Goal: Contribute content: Contribute content

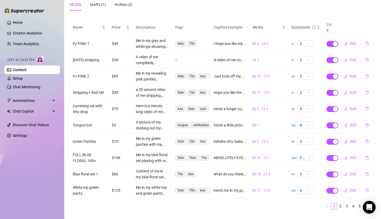
scroll to position [57, 0]
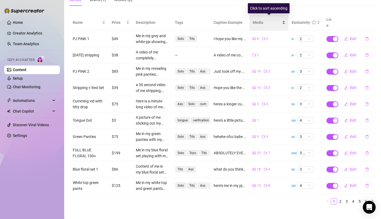
click at [264, 20] on span "Media" at bounding box center [266, 22] width 28 height 6
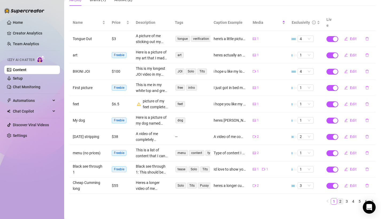
click at [342, 198] on link "2" at bounding box center [340, 201] width 6 height 6
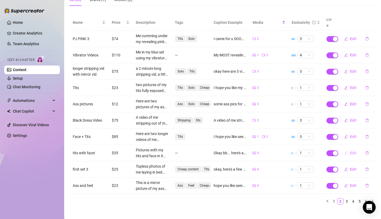
click at [350, 149] on button "Edit" at bounding box center [349, 152] width 21 height 9
type textarea "Okay bb... here's a picture of me laying down with my tits and face in the same…"
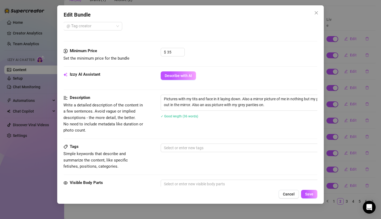
scroll to position [169, 0]
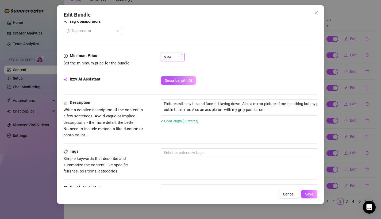
click at [181, 58] on icon "down" at bounding box center [182, 59] width 2 height 2
type input "33"
click at [181, 58] on icon "down" at bounding box center [182, 59] width 2 height 2
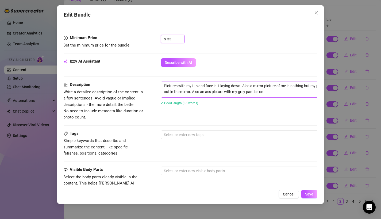
scroll to position [194, 0]
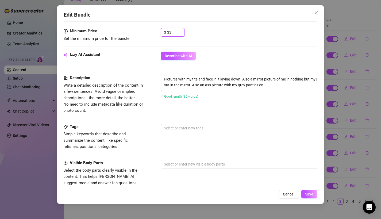
click at [175, 130] on div at bounding box center [251, 127] width 179 height 7
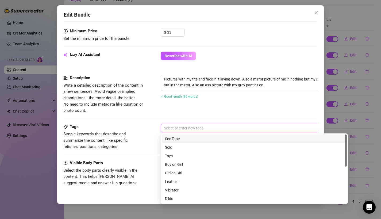
click at [175, 114] on div "Description Write a detailed description of the content in a few sentences. Avo…" at bounding box center [190, 99] width 254 height 49
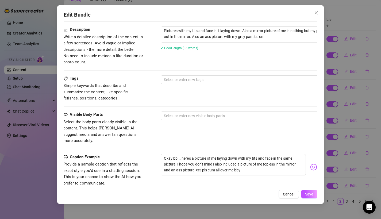
scroll to position [252, 0]
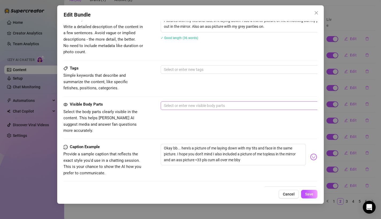
click at [172, 102] on div at bounding box center [251, 105] width 179 height 7
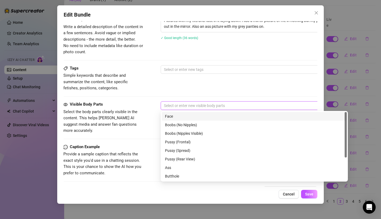
click at [175, 85] on div "Tags Simple keywords that describe and summarize the content, like specific fet…" at bounding box center [190, 78] width 254 height 26
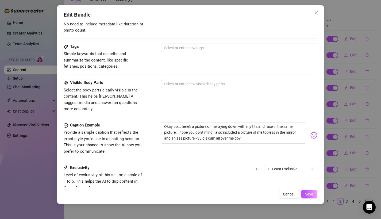
scroll to position [276, 0]
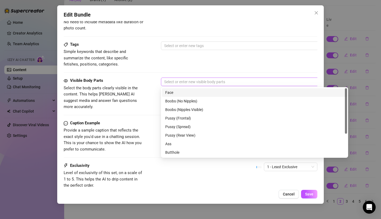
click at [174, 80] on div at bounding box center [251, 81] width 179 height 7
click at [181, 92] on div "Face" at bounding box center [254, 92] width 178 height 6
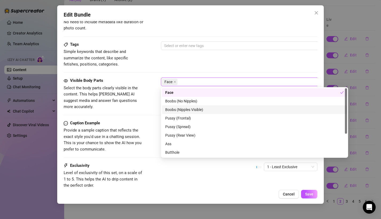
click at [181, 108] on div "Boobs (Nipples Visible)" at bounding box center [254, 110] width 178 height 6
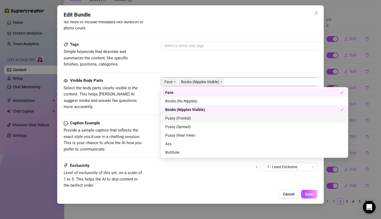
click at [149, 120] on div "Caption Example Provide a sample caption that reflects the exact style you'd us…" at bounding box center [191, 136] width 254 height 33
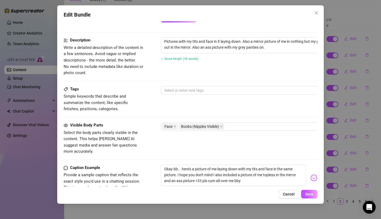
scroll to position [272, 0]
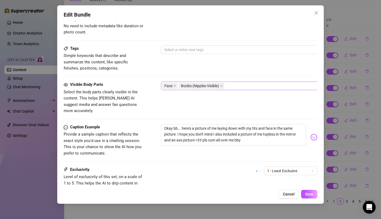
click at [231, 88] on div "Face Boobs (Nipples Visible)" at bounding box center [251, 85] width 179 height 7
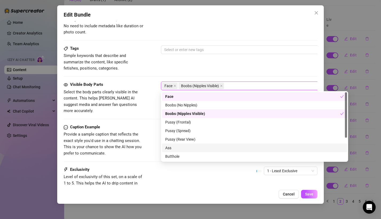
click at [171, 149] on div "Ass" at bounding box center [254, 148] width 178 height 6
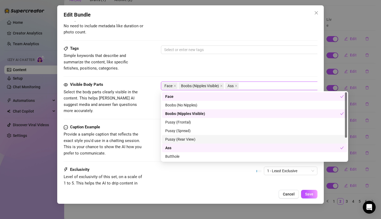
click at [139, 124] on div "Caption Example" at bounding box center [104, 127] width 80 height 6
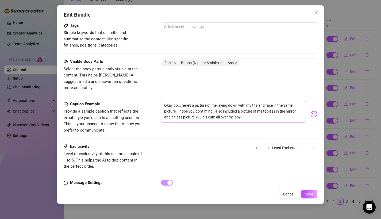
scroll to position [311, 0]
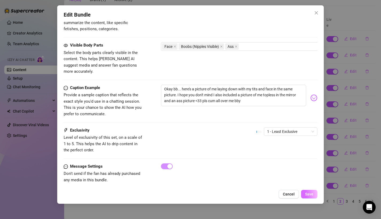
click at [310, 195] on span "Save" at bounding box center [309, 194] width 8 height 4
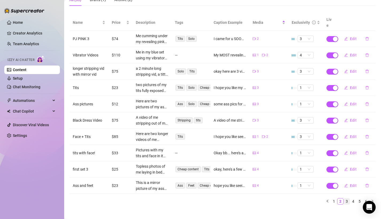
click at [346, 198] on link "3" at bounding box center [346, 201] width 6 height 6
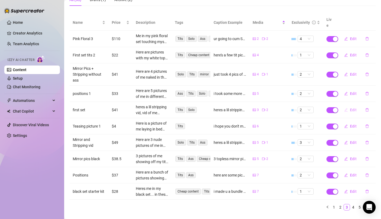
click at [344, 108] on icon "edit" at bounding box center [346, 110] width 4 height 4
type textarea "heres a lil stripping vid, vid of me playing with my tits, and three topless mi…"
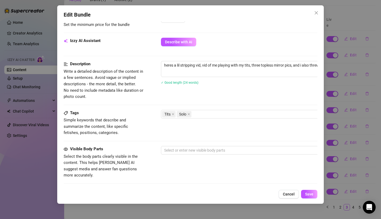
scroll to position [179, 0]
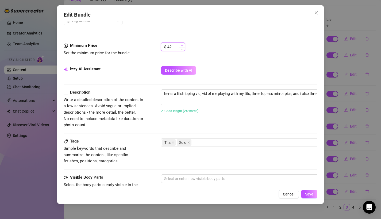
click at [182, 44] on icon "up" at bounding box center [182, 45] width 2 height 2
click at [180, 44] on span "Increase Value" at bounding box center [182, 45] width 6 height 5
click at [181, 45] on icon "up" at bounding box center [182, 45] width 2 height 2
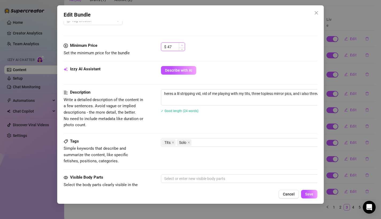
click at [181, 45] on icon "up" at bounding box center [182, 45] width 2 height 2
type input "48"
click at [181, 45] on icon "up" at bounding box center [182, 45] width 2 height 2
click at [311, 194] on span "Save" at bounding box center [309, 194] width 8 height 4
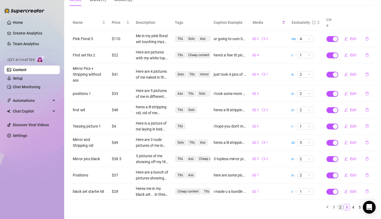
click at [339, 204] on link "2" at bounding box center [340, 207] width 6 height 6
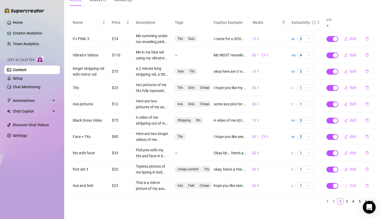
click at [346, 183] on icon "edit" at bounding box center [345, 184] width 3 height 3
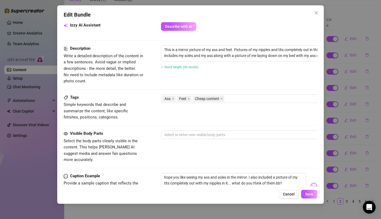
scroll to position [226, 0]
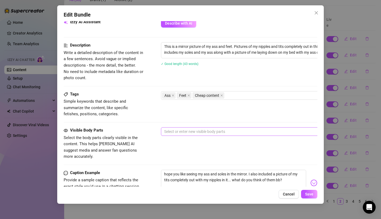
click at [200, 131] on div at bounding box center [251, 131] width 179 height 7
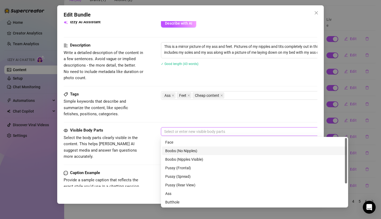
click at [190, 148] on div "Boobs (No Nipples)" at bounding box center [254, 151] width 178 height 6
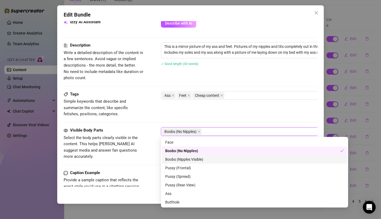
click at [188, 161] on div "Boobs (Nipples Visible)" at bounding box center [254, 159] width 178 height 6
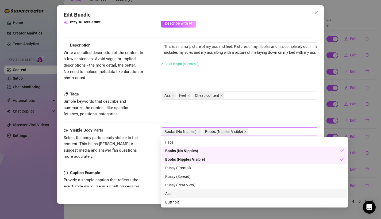
click at [173, 194] on div "Ass" at bounding box center [254, 193] width 178 height 6
click at [129, 170] on div "Caption Example" at bounding box center [104, 173] width 80 height 6
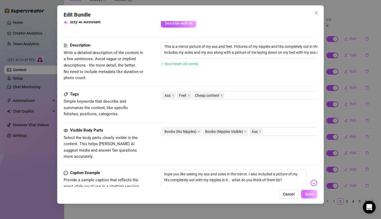
click at [307, 192] on span "Save" at bounding box center [309, 194] width 8 height 4
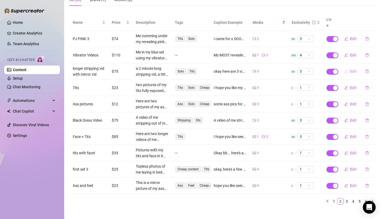
click at [348, 67] on button "Edit" at bounding box center [349, 71] width 21 height 9
type textarea "okay here are 3 vids for u... a 2 min stripping vid, a titty drop vid and one o…"
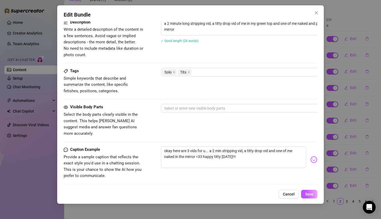
scroll to position [227, 0]
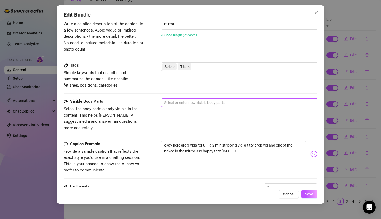
click at [176, 99] on div at bounding box center [251, 102] width 179 height 7
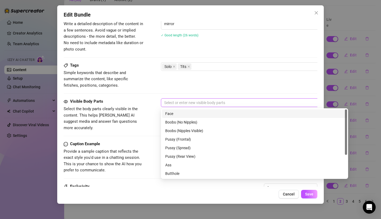
click at [177, 115] on div "Face" at bounding box center [254, 114] width 178 height 6
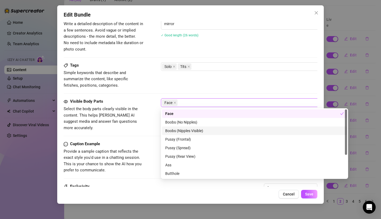
click at [173, 131] on div "Boobs (Nipples Visible)" at bounding box center [254, 131] width 178 height 6
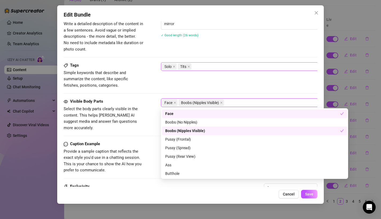
click at [198, 68] on div "Solo Tits" at bounding box center [251, 66] width 179 height 7
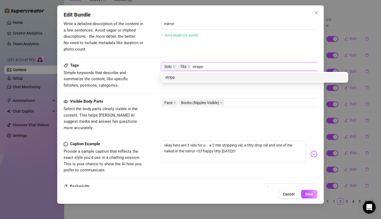
type input "stripping"
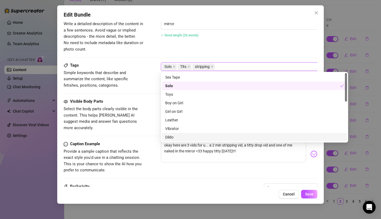
click at [104, 101] on div "Visible Body Parts" at bounding box center [104, 101] width 80 height 6
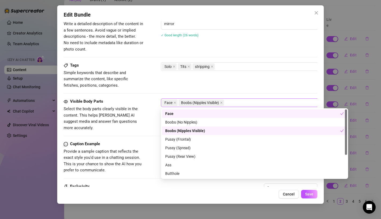
click at [236, 100] on div "Face Boobs (Nipples Visible)" at bounding box center [251, 102] width 179 height 7
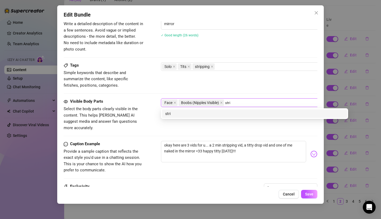
type input "strip"
type input "stripping"
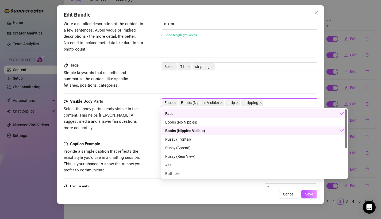
click at [255, 82] on div "Tags Simple keywords that describe and summarize the content, like specific fet…" at bounding box center [191, 75] width 254 height 26
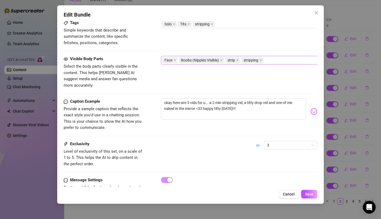
scroll to position [283, 0]
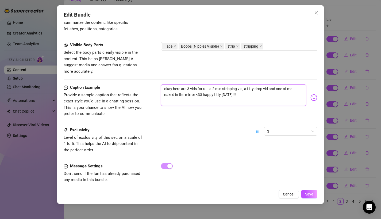
click at [228, 88] on textarea "okay here are 3 vids for u... a 2 min stripping vid, a titty drop vid and one o…" at bounding box center [233, 94] width 145 height 21
type textarea "okay here are 3 vids for u... a 2 min stripping vid, a titty drop vid and one o…"
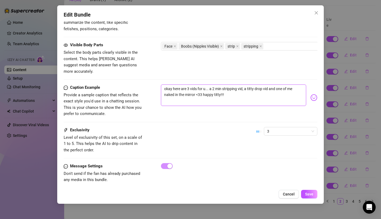
type textarea "okay here are 3 vids for u... a 2 min stripping vid, a titty drop vid and one o…"
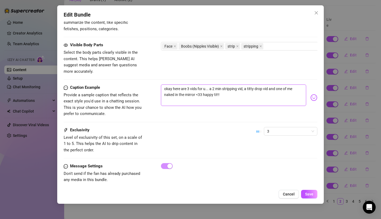
type textarea "okay here are 3 vids for u... a 2 min stripping vid, a titty drop vid and one o…"
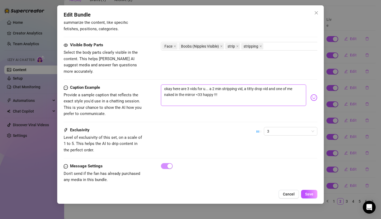
type textarea "okay here are 3 vids for u... a 2 min stripping vid, a titty drop vid and one o…"
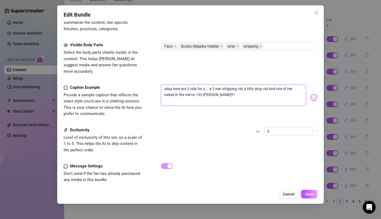
type textarea "okay here are 3 vids for u... a 2 min stripping vid, a titty drop vid and one o…"
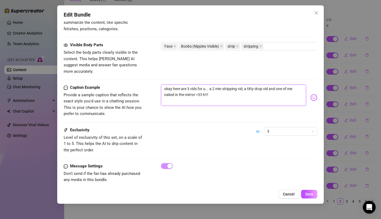
type textarea "okay here are 3 vids for u... a 2 min stripping vid, a titty drop vid and one o…"
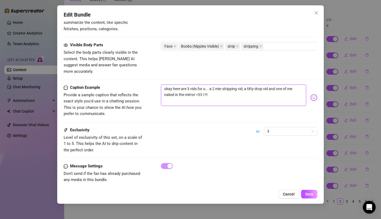
type textarea "okay here are 3 vids for u... a 2 min stripping vid, a titty drop vid and one o…"
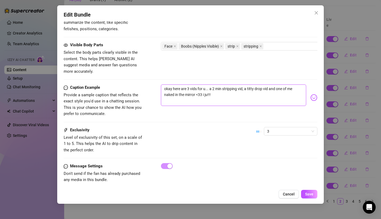
type textarea "okay here are 3 vids for u... a 2 min stripping vid, a titty drop vid and one o…"
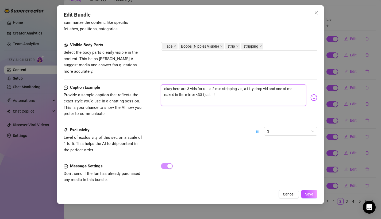
type textarea "okay here are 3 vids for u... a 2 min stripping vid, a titty drop vid and one o…"
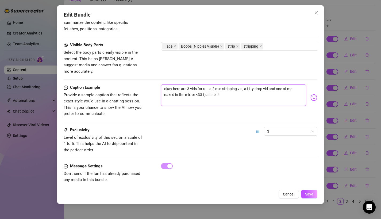
type textarea "okay here are 3 vids for u... a 2 min stripping vid, a titty drop vid and one o…"
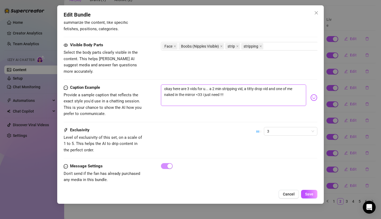
type textarea "okay here are 3 vids for u... a 2 min stripping vid, a titty drop vid and one o…"
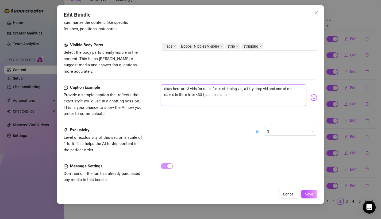
type textarea "okay here are 3 vids for u... a 2 min stripping vid, a titty drop vid and one o…"
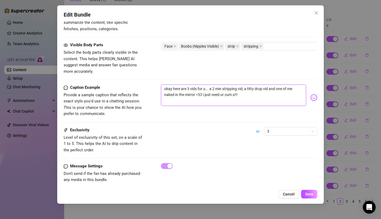
type textarea "okay here are 3 vids for u... a 2 min stripping vid, a titty drop vid and one o…"
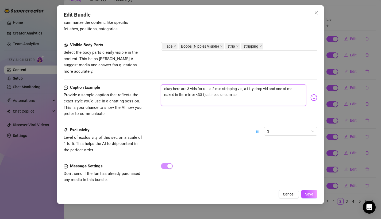
type textarea "okay here are 3 vids for u... a 2 min stripping vid, a titty drop vid and one o…"
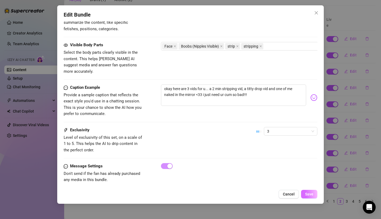
click at [312, 195] on span "Save" at bounding box center [309, 194] width 8 height 4
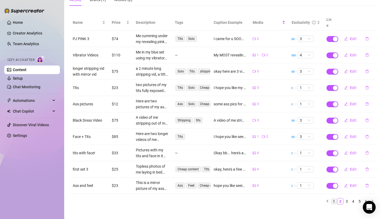
click at [335, 198] on link "1" at bounding box center [334, 201] width 6 height 6
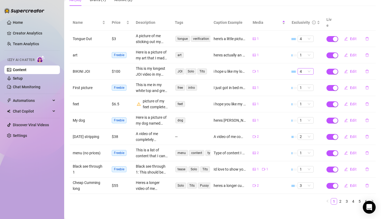
scroll to position [0, 0]
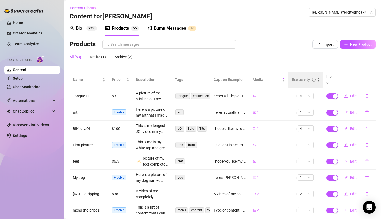
click at [304, 80] on div "Exclusivity" at bounding box center [305, 80] width 28 height 6
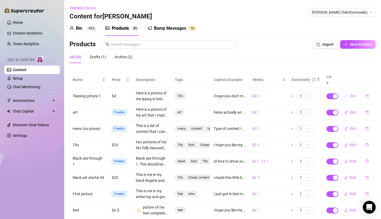
click at [348, 92] on button "Edit" at bounding box center [349, 96] width 21 height 9
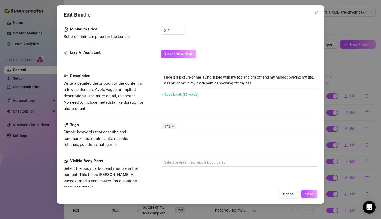
scroll to position [236, 0]
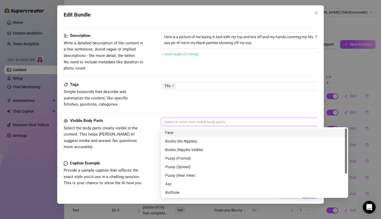
click at [181, 124] on div at bounding box center [251, 121] width 179 height 7
click at [182, 97] on div "Tags Simple keywords that describe and summarize the content, like specific fet…" at bounding box center [191, 94] width 254 height 26
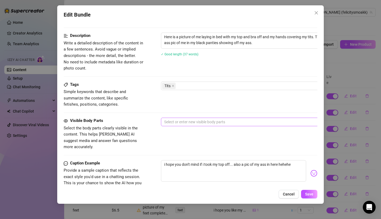
click at [171, 121] on div at bounding box center [251, 121] width 179 height 7
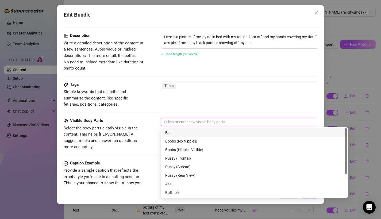
click at [173, 134] on div "Face" at bounding box center [254, 133] width 178 height 6
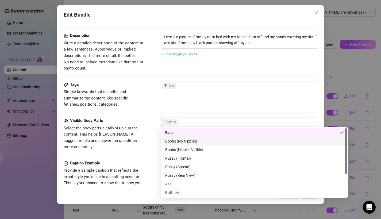
click at [174, 142] on div "Boobs (No Nipples)" at bounding box center [254, 141] width 178 height 6
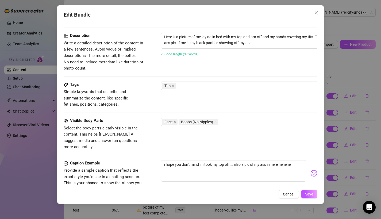
click at [185, 92] on div "Tags Simple keywords that describe and summarize the content, like specific fet…" at bounding box center [191, 94] width 254 height 26
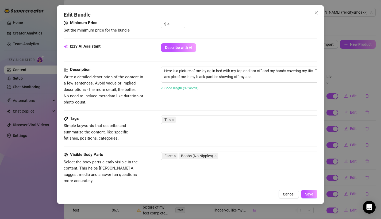
scroll to position [222, 0]
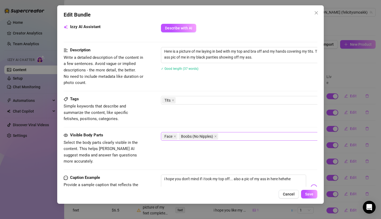
click at [222, 137] on div "Face Boobs (No Nipples)" at bounding box center [251, 135] width 179 height 7
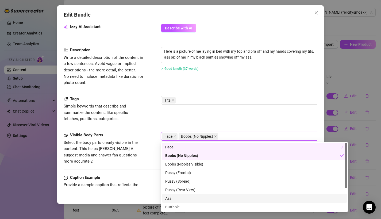
click at [172, 201] on div "Ass" at bounding box center [254, 198] width 178 height 6
click at [134, 150] on span "Select the body parts clearly visible in the content. This helps [PERSON_NAME] …" at bounding box center [101, 152] width 74 height 24
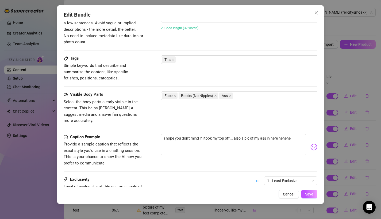
scroll to position [311, 0]
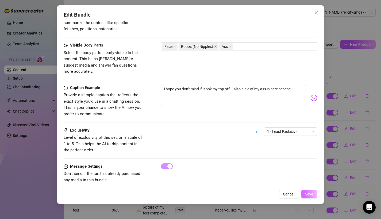
click at [309, 193] on span "Save" at bounding box center [309, 194] width 8 height 4
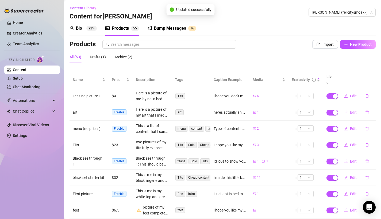
click at [348, 108] on button "Edit" at bounding box center [349, 112] width 21 height 9
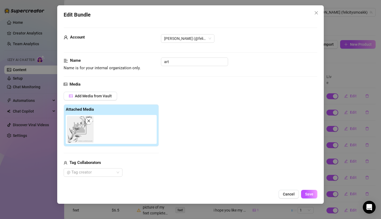
click at [345, 96] on div "Edit Bundle Account [PERSON_NAME] (@felicitysmoakk) Name Name is for your inter…" at bounding box center [190, 109] width 381 height 219
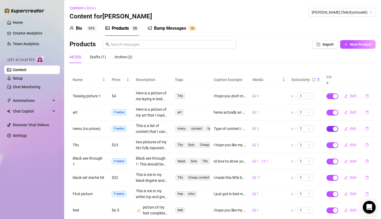
click at [330, 126] on span "button" at bounding box center [332, 129] width 12 height 6
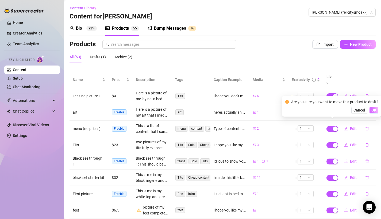
click at [371, 110] on span "OK" at bounding box center [373, 110] width 5 height 4
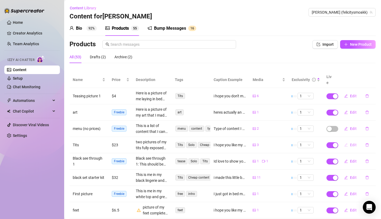
click at [351, 143] on span "Edit" at bounding box center [353, 145] width 7 height 4
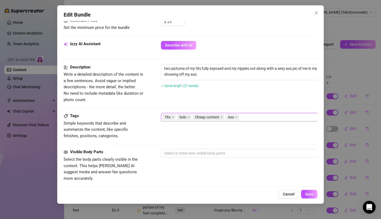
scroll to position [195, 0]
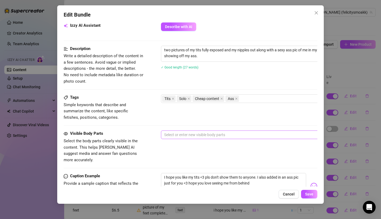
click at [205, 136] on div at bounding box center [251, 134] width 179 height 7
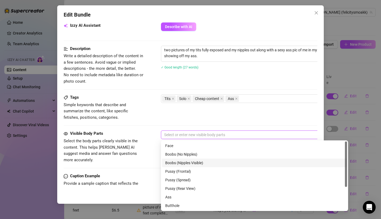
click at [196, 163] on div "Boobs (Nipples Visible)" at bounding box center [254, 163] width 178 height 6
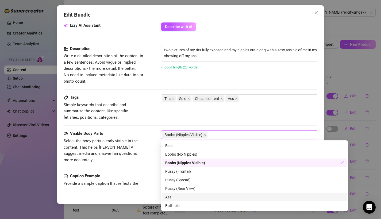
click at [174, 199] on div "Ass" at bounding box center [254, 197] width 178 height 6
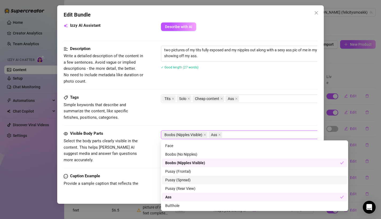
click at [132, 137] on div "Visible Body Parts Select the body parts clearly visible in the content. This h…" at bounding box center [104, 146] width 80 height 33
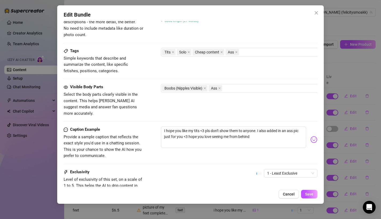
scroll to position [283, 0]
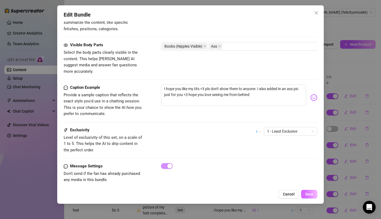
click at [313, 195] on button "Save" at bounding box center [309, 194] width 16 height 9
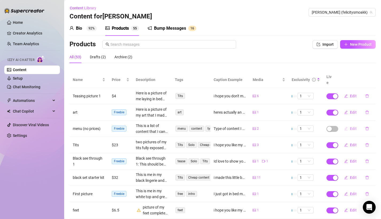
click at [348, 124] on button "Edit" at bounding box center [349, 128] width 21 height 9
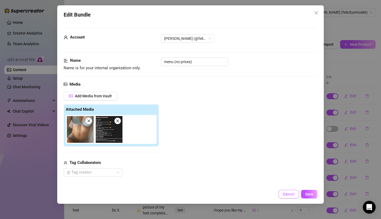
click at [287, 193] on span "Cancel" at bounding box center [289, 194] width 12 height 4
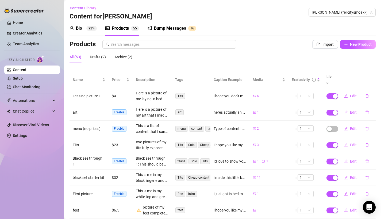
click at [346, 143] on icon "edit" at bounding box center [346, 145] width 4 height 4
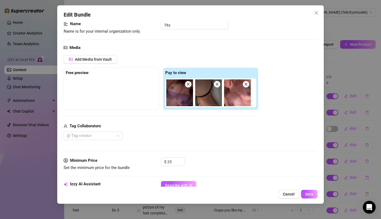
scroll to position [38, 0]
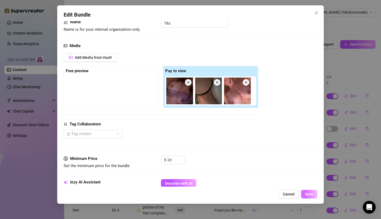
click at [306, 195] on span "Save" at bounding box center [309, 194] width 8 height 4
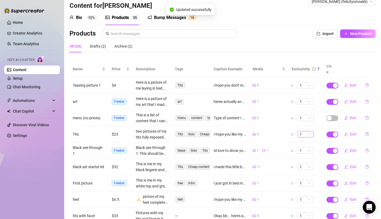
scroll to position [11, 0]
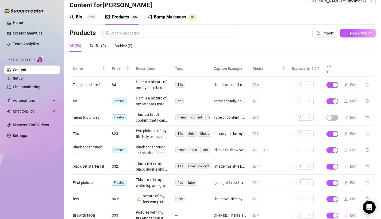
click at [352, 148] on span "Edit" at bounding box center [353, 150] width 7 height 4
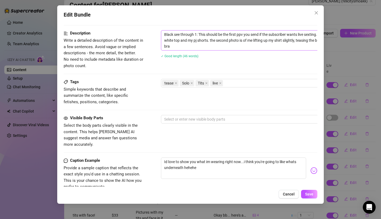
scroll to position [221, 0]
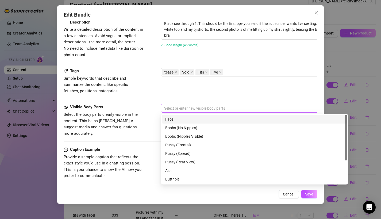
click at [254, 109] on div at bounding box center [251, 107] width 179 height 7
click at [217, 123] on div "Face" at bounding box center [254, 119] width 185 height 9
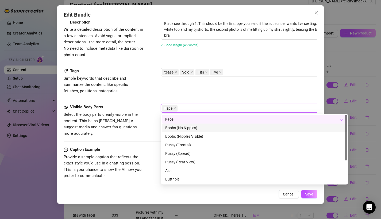
click at [206, 131] on div "Boobs (No Nipples)" at bounding box center [254, 127] width 185 height 9
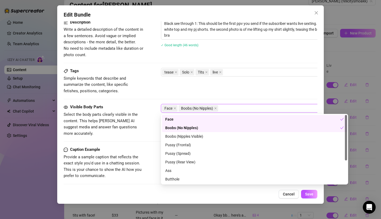
click at [206, 131] on div "Boobs (No Nipples)" at bounding box center [254, 127] width 185 height 9
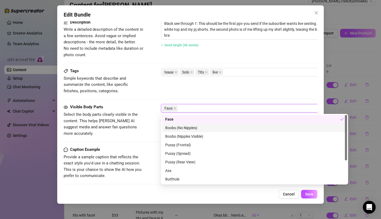
click at [206, 131] on div "Boobs (No Nipples)" at bounding box center [254, 127] width 185 height 9
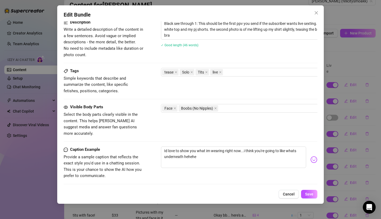
click at [254, 191] on div "Cancel Save" at bounding box center [191, 194] width 254 height 9
click at [313, 195] on span "Save" at bounding box center [309, 194] width 8 height 4
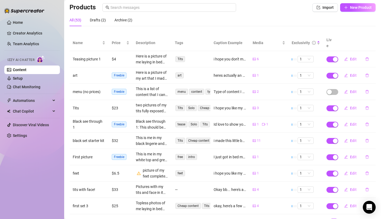
scroll to position [38, 0]
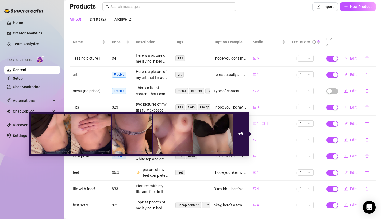
click at [283, 137] on div "11" at bounding box center [268, 139] width 33 height 5
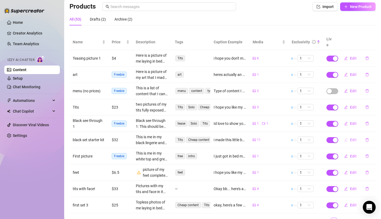
click at [351, 138] on span "Edit" at bounding box center [353, 140] width 7 height 4
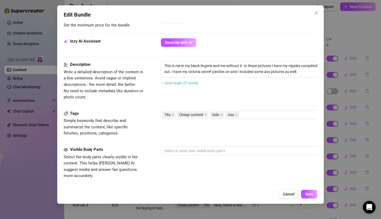
scroll to position [268, 0]
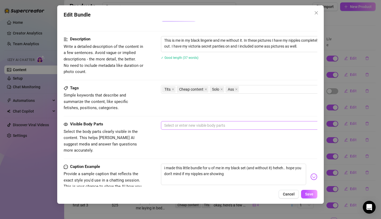
click at [191, 123] on div at bounding box center [251, 125] width 179 height 7
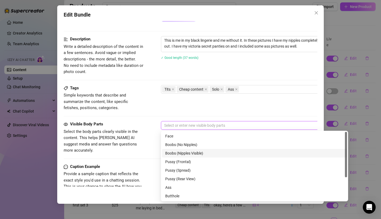
click at [194, 155] on div "Boobs (Nipples Visible)" at bounding box center [254, 153] width 178 height 6
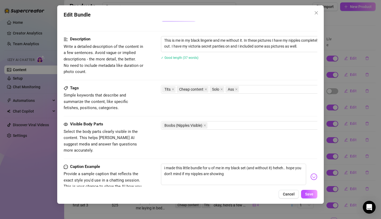
click at [138, 130] on span "Select the body parts clearly visible in the content. This helps [PERSON_NAME] …" at bounding box center [104, 140] width 80 height 25
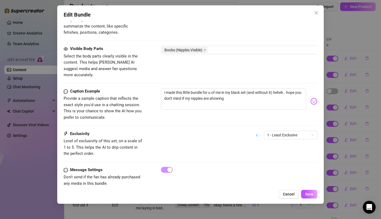
scroll to position [347, 0]
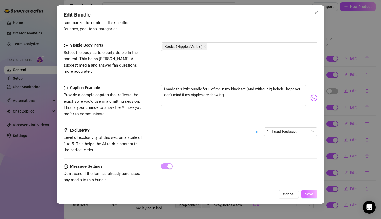
click at [310, 193] on span "Save" at bounding box center [309, 194] width 8 height 4
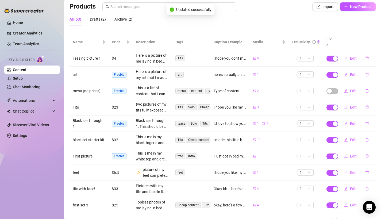
click at [348, 168] on button "Edit" at bounding box center [349, 172] width 21 height 9
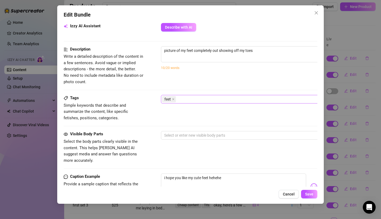
scroll to position [204, 0]
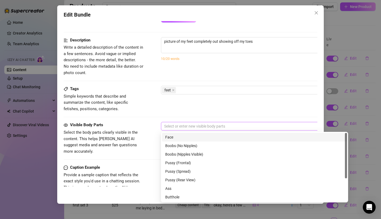
click at [193, 126] on div at bounding box center [251, 125] width 179 height 7
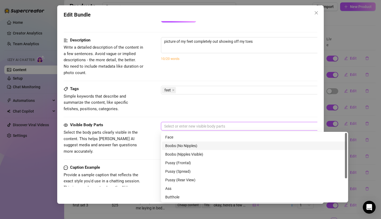
scroll to position [34, 0]
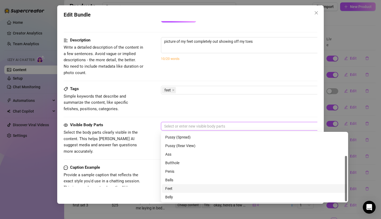
click at [170, 190] on div "Feet" at bounding box center [254, 188] width 178 height 6
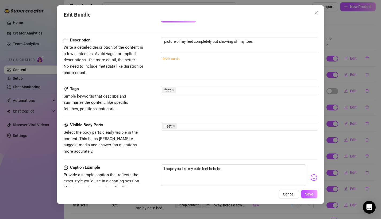
click at [146, 148] on div "Visible Body Parts Select the body parts clearly visible in the content. This h…" at bounding box center [191, 138] width 254 height 33
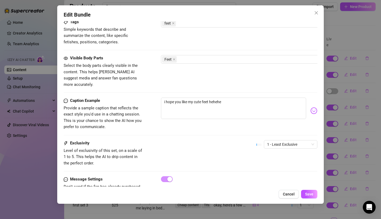
scroll to position [283, 0]
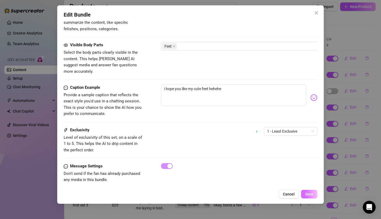
click at [310, 193] on span "Save" at bounding box center [309, 194] width 8 height 4
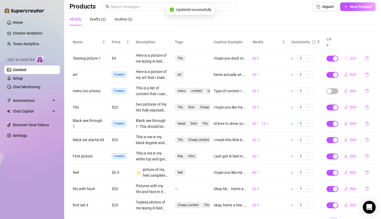
click at [350, 56] on span "Edit" at bounding box center [353, 58] width 7 height 4
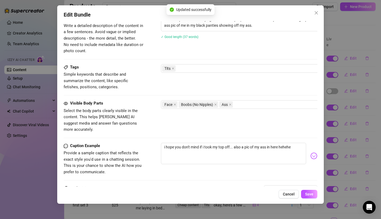
scroll to position [274, 0]
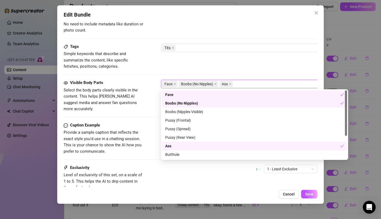
click at [244, 82] on div "Face Boobs (No Nipples) Ass" at bounding box center [251, 83] width 179 height 7
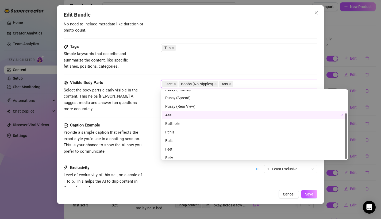
scroll to position [34, 0]
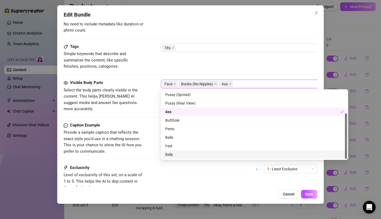
click at [180, 153] on div "Belly" at bounding box center [254, 154] width 178 height 6
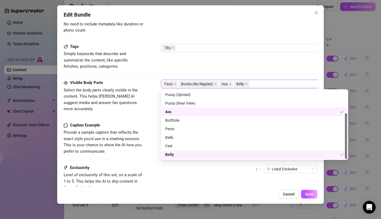
click at [175, 170] on div "Exclusivity Level of exclusivity of this set, on a scale of 1 to 5. This helps …" at bounding box center [191, 178] width 254 height 26
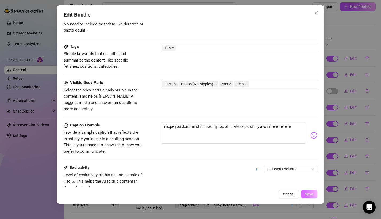
click at [310, 194] on span "Save" at bounding box center [309, 194] width 8 height 4
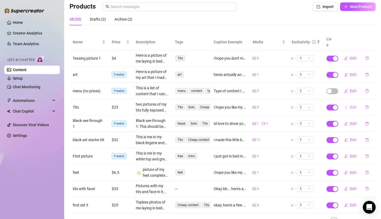
click at [347, 105] on icon "edit" at bounding box center [346, 107] width 4 height 4
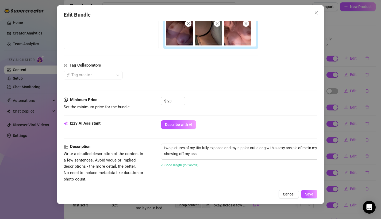
scroll to position [104, 0]
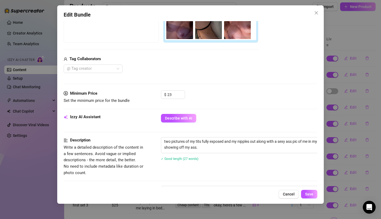
click at [345, 82] on div "Edit Bundle Account [PERSON_NAME] (@felicitysmoakk) Name Name is for your inter…" at bounding box center [190, 109] width 381 height 219
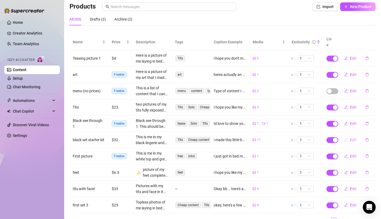
click at [350, 138] on span "Edit" at bounding box center [353, 140] width 7 height 4
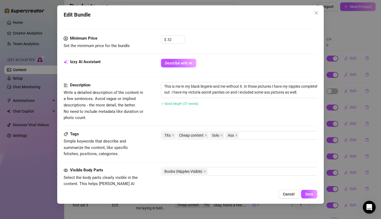
scroll to position [269, 0]
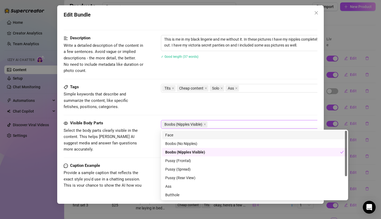
click at [227, 124] on div "Boobs (Nipples Visible)" at bounding box center [251, 123] width 179 height 7
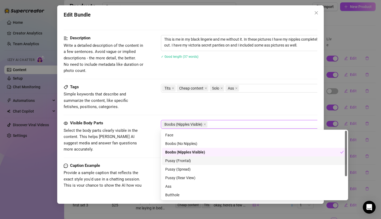
scroll to position [34, 0]
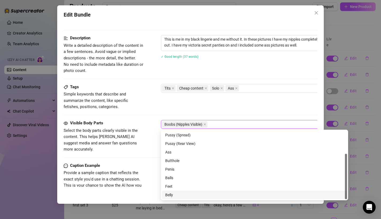
click at [174, 194] on div "Belly" at bounding box center [254, 195] width 178 height 6
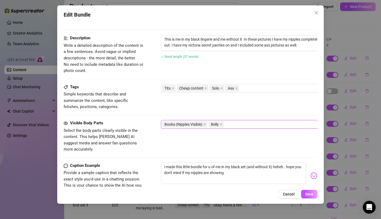
click at [128, 170] on span "Provide a sample caption that reflects the exact style you'd use in a chatting …" at bounding box center [104, 182] width 80 height 25
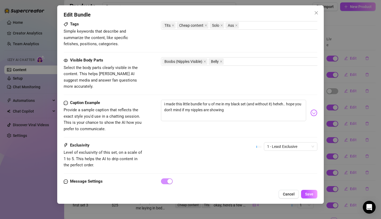
scroll to position [339, 0]
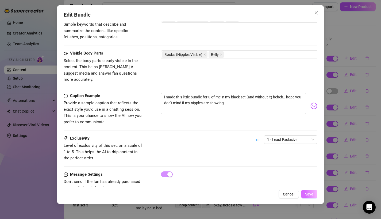
click at [309, 194] on span "Save" at bounding box center [309, 194] width 8 height 4
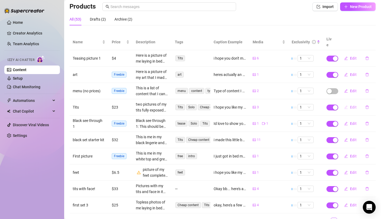
click at [349, 103] on button "Edit" at bounding box center [349, 107] width 21 height 9
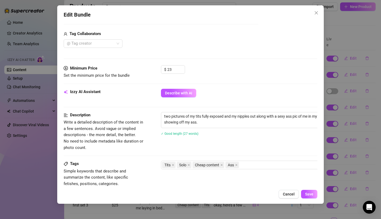
scroll to position [161, 0]
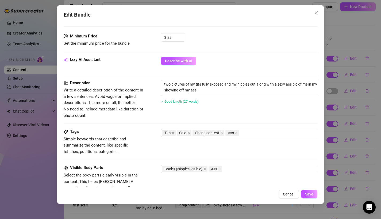
click at [334, 166] on div "Edit Bundle Account [PERSON_NAME] (@felicitysmoakk) Name Name is for your inter…" at bounding box center [190, 109] width 381 height 219
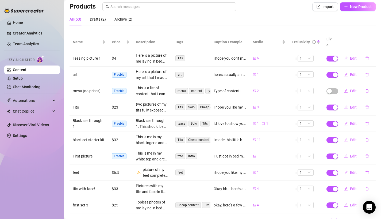
click at [349, 135] on button "Edit" at bounding box center [349, 139] width 21 height 9
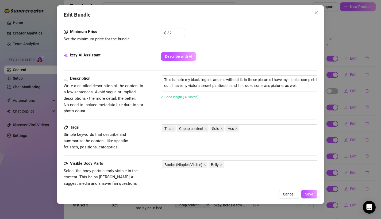
scroll to position [254, 0]
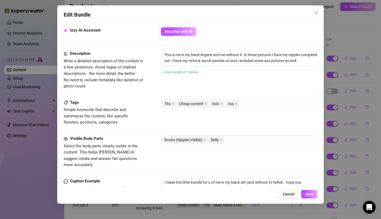
click at [234, 134] on div "Tags Simple keywords that describe and summarize the content, like specific fet…" at bounding box center [191, 117] width 254 height 36
click at [305, 194] on span "Save" at bounding box center [309, 194] width 8 height 4
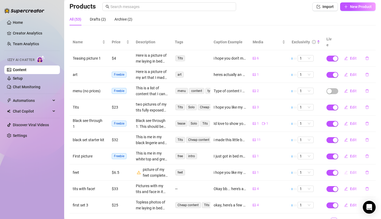
click at [346, 170] on span "button" at bounding box center [346, 172] width 4 height 4
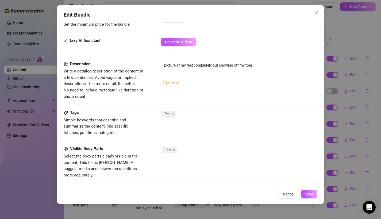
scroll to position [181, 0]
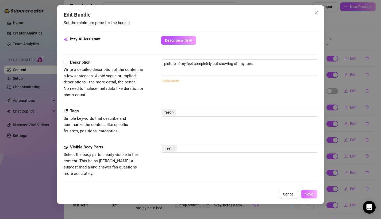
click at [310, 195] on span "Save" at bounding box center [309, 194] width 8 height 4
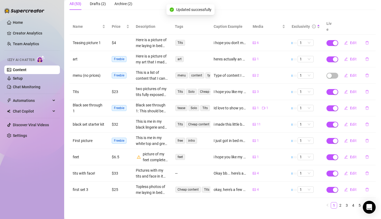
scroll to position [57, 0]
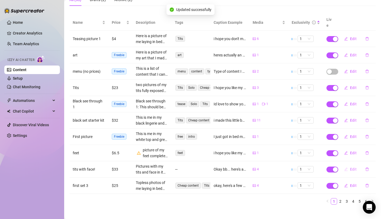
click at [349, 165] on button "Edit" at bounding box center [349, 169] width 21 height 9
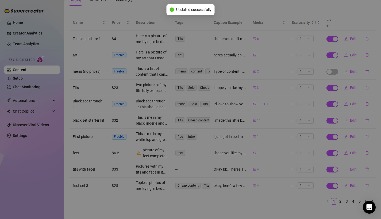
type textarea "Okay bb... here's a picture of me laying down with my tits and face in the same…"
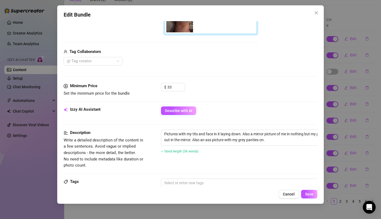
scroll to position [150, 0]
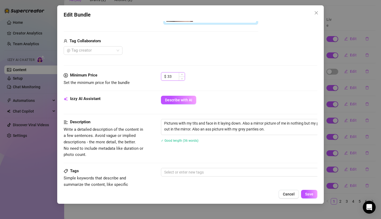
click at [181, 72] on div "$ 33" at bounding box center [173, 76] width 24 height 9
click at [181, 74] on span "Increase Value" at bounding box center [182, 74] width 6 height 5
type input "34"
click at [182, 77] on icon "down" at bounding box center [182, 78] width 2 height 2
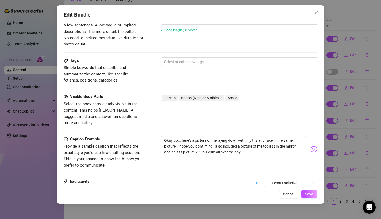
scroll to position [269, 0]
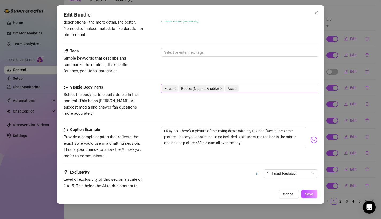
click at [248, 90] on div "Face Boobs (Nipples Visible) Ass" at bounding box center [251, 88] width 179 height 7
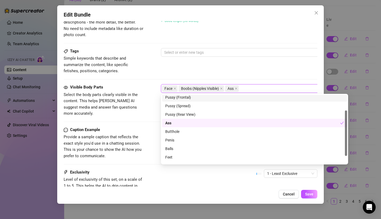
scroll to position [34, 0]
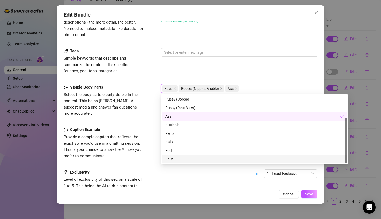
click at [188, 160] on div "Belly" at bounding box center [254, 159] width 178 height 6
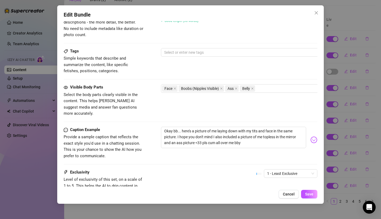
click at [133, 134] on span "Provide a sample caption that reflects the exact style you'd use in a chatting …" at bounding box center [104, 146] width 80 height 25
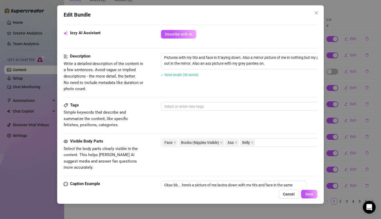
scroll to position [311, 0]
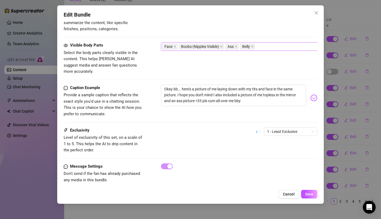
click at [259, 46] on div "Face Boobs (Nipples Visible) Ass Belly" at bounding box center [251, 46] width 179 height 7
click at [138, 94] on span "Provide a sample caption that reflects the exact style you'd use in a chatting …" at bounding box center [103, 104] width 78 height 24
click at [309, 197] on button "Save" at bounding box center [309, 194] width 16 height 9
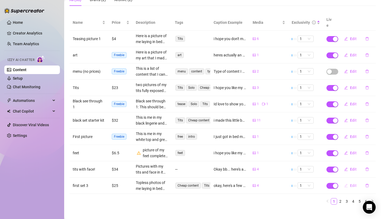
click at [350, 183] on span "Edit" at bounding box center [353, 185] width 7 height 4
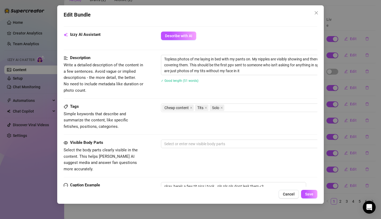
scroll to position [199, 0]
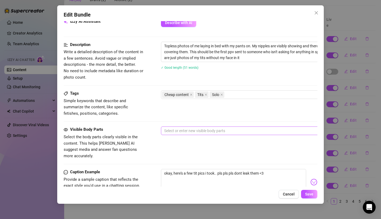
click at [199, 132] on div at bounding box center [251, 130] width 179 height 7
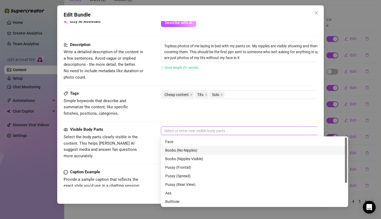
click at [194, 151] on div "Boobs (No Nipples)" at bounding box center [254, 150] width 178 height 6
click at [194, 151] on div "Boobs (No Nipples)" at bounding box center [252, 150] width 175 height 6
click at [194, 151] on div "Boobs (No Nipples)" at bounding box center [254, 150] width 178 height 6
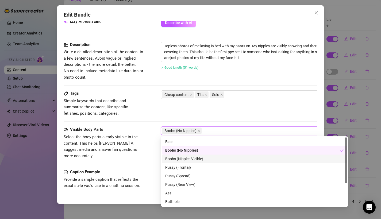
click at [190, 158] on div "Boobs (Nipples Visible)" at bounding box center [254, 159] width 178 height 6
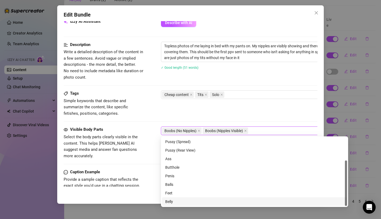
click at [172, 201] on div "Belly" at bounding box center [254, 201] width 178 height 6
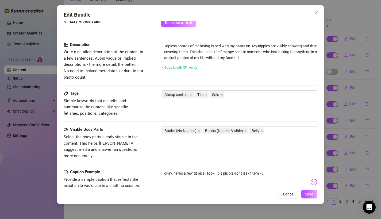
click at [138, 147] on span "Select the body parts clearly visible in the content. This helps [PERSON_NAME] …" at bounding box center [101, 146] width 74 height 24
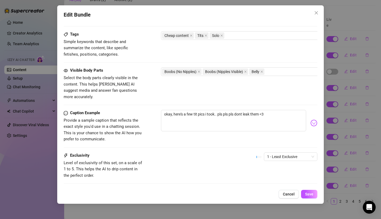
scroll to position [283, 0]
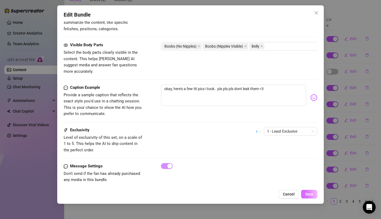
click at [308, 192] on span "Save" at bounding box center [309, 194] width 8 height 4
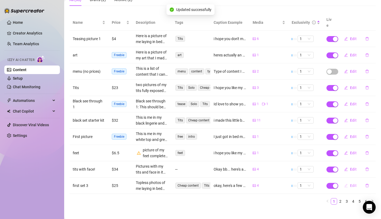
click at [352, 181] on button "Edit" at bounding box center [349, 185] width 21 height 9
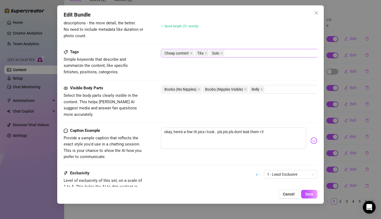
scroll to position [245, 0]
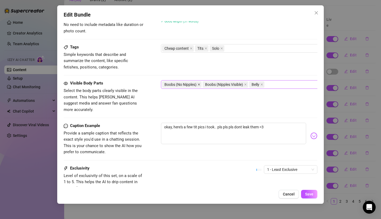
click at [198, 84] on icon "close" at bounding box center [199, 85] width 2 height 2
click at [311, 193] on span "Save" at bounding box center [309, 194] width 8 height 4
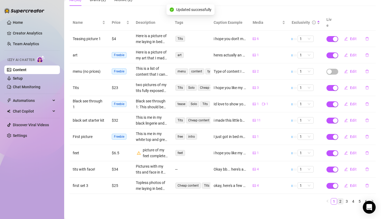
click at [339, 198] on link "2" at bounding box center [340, 201] width 6 height 6
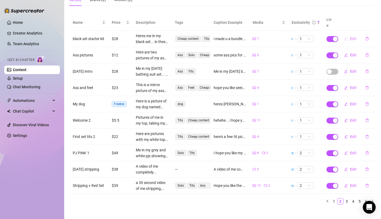
click at [351, 37] on span "Edit" at bounding box center [353, 39] width 7 height 4
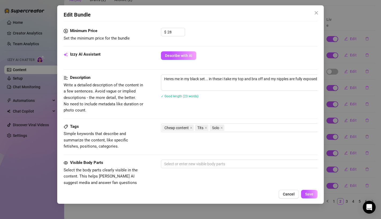
scroll to position [197, 0]
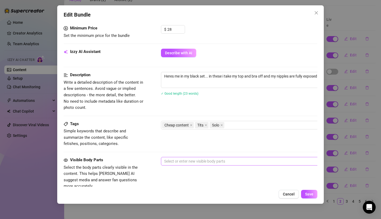
click at [200, 157] on div at bounding box center [251, 160] width 179 height 7
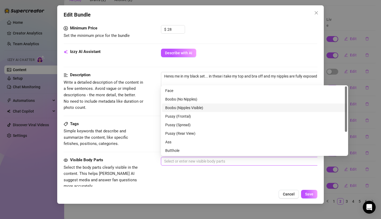
click at [189, 105] on div "Boobs (Nipples Visible)" at bounding box center [254, 108] width 178 height 6
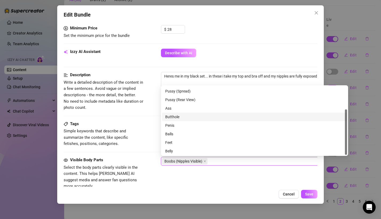
scroll to position [34, 0]
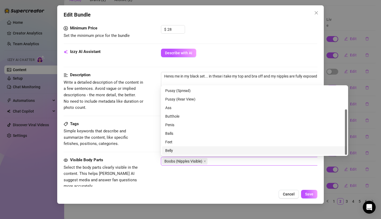
click at [174, 148] on div "Belly" at bounding box center [254, 150] width 178 height 6
click at [136, 149] on div "Tags Simple keywords that describe and summarize the content, like specific fet…" at bounding box center [191, 139] width 254 height 36
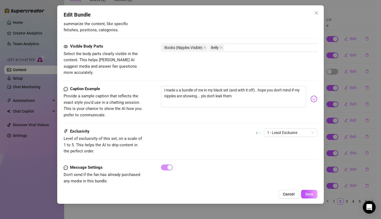
scroll to position [311, 0]
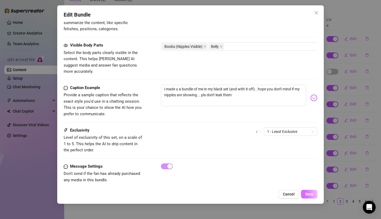
click at [306, 194] on span "Save" at bounding box center [309, 194] width 8 height 4
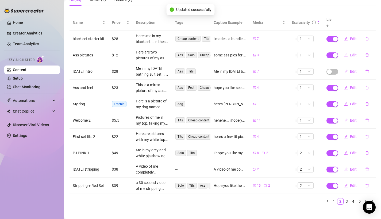
click at [347, 53] on icon "edit" at bounding box center [346, 55] width 4 height 4
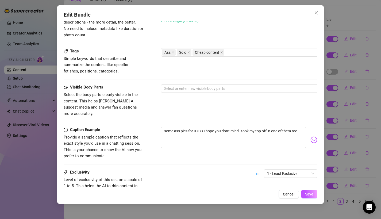
scroll to position [245, 0]
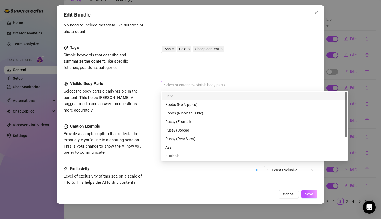
click at [212, 86] on div at bounding box center [251, 84] width 179 height 7
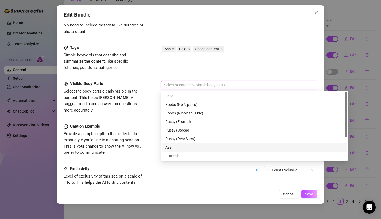
click at [179, 149] on div "Ass" at bounding box center [254, 147] width 178 height 6
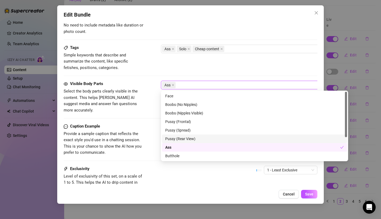
click at [126, 107] on span "Select the body parts clearly visible in the content. This helps [PERSON_NAME] …" at bounding box center [104, 100] width 80 height 25
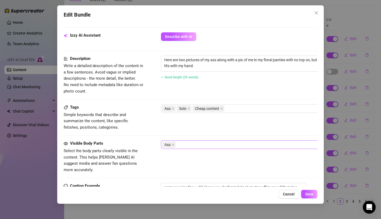
click at [186, 142] on div "Ass" at bounding box center [251, 144] width 179 height 7
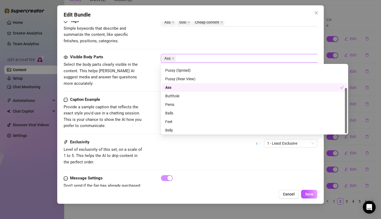
scroll to position [34, 0]
click at [175, 130] on div "Belly" at bounding box center [254, 129] width 178 height 6
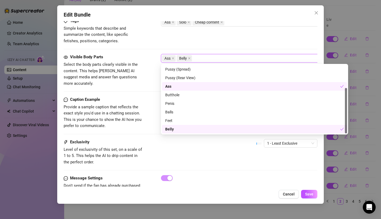
click at [145, 122] on div "Caption Example Provide a sample caption that reflects the exact style you'd us…" at bounding box center [191, 112] width 254 height 33
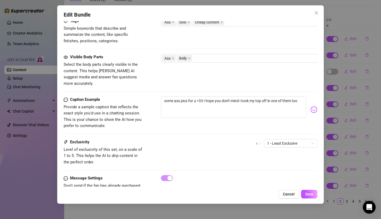
scroll to position [283, 0]
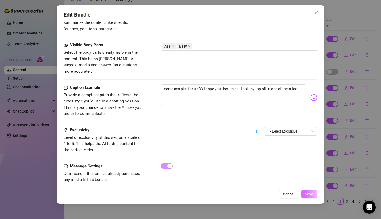
click at [303, 194] on button "Save" at bounding box center [309, 194] width 16 height 9
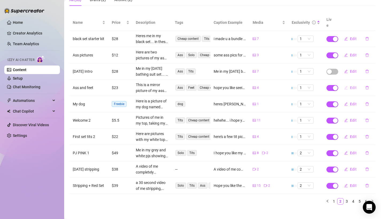
click at [344, 86] on icon "edit" at bounding box center [346, 88] width 4 height 4
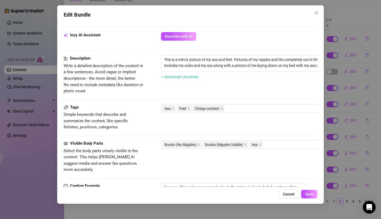
scroll to position [240, 0]
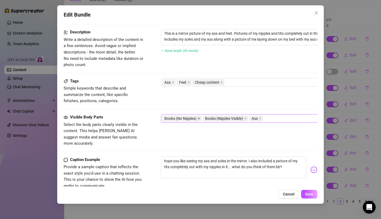
click at [198, 118] on icon "close" at bounding box center [198, 118] width 3 height 3
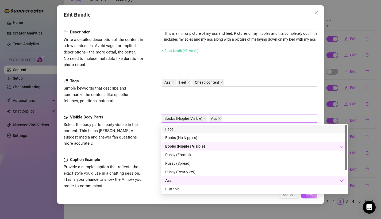
click at [231, 117] on div "Boobs (Nipples Visible) Ass" at bounding box center [251, 118] width 179 height 7
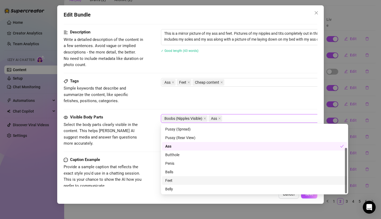
click at [176, 182] on div "Feet" at bounding box center [254, 180] width 178 height 6
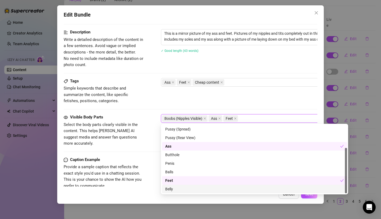
click at [172, 188] on div "Belly" at bounding box center [254, 189] width 178 height 6
click at [134, 167] on span "Provide a sample caption that reflects the exact style you'd use in a chatting …" at bounding box center [103, 176] width 78 height 24
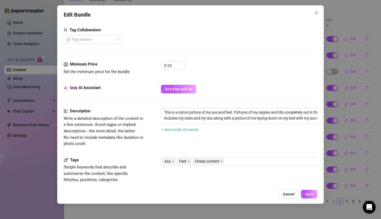
scroll to position [311, 0]
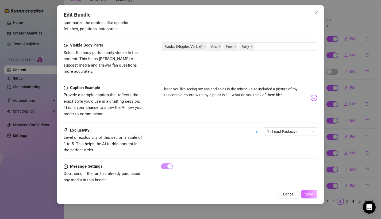
click at [308, 191] on button "Save" at bounding box center [309, 194] width 16 height 9
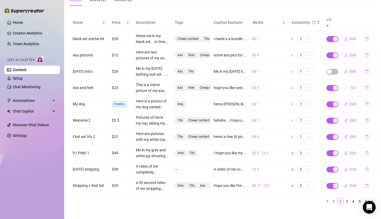
click at [345, 86] on icon "edit" at bounding box center [345, 87] width 3 height 3
type textarea "hope you like seeing my ass and soles in the mirror. I also included a picture …"
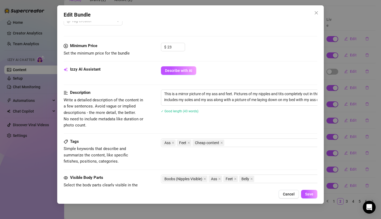
scroll to position [184, 0]
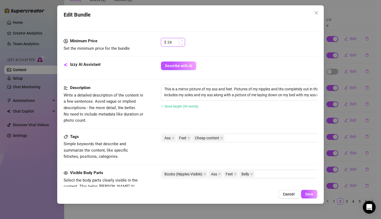
click at [181, 41] on icon "up" at bounding box center [182, 41] width 2 height 2
click at [182, 45] on span "Decrease Value" at bounding box center [182, 43] width 6 height 5
type input "25"
click at [182, 41] on icon "up" at bounding box center [182, 41] width 2 height 2
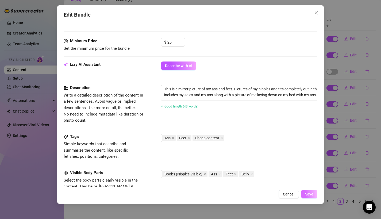
click at [309, 194] on span "Save" at bounding box center [309, 194] width 8 height 4
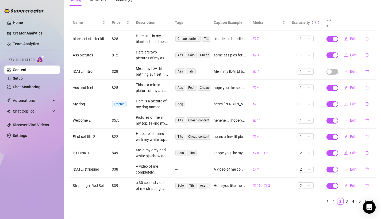
click at [350, 102] on span "Edit" at bounding box center [353, 104] width 7 height 4
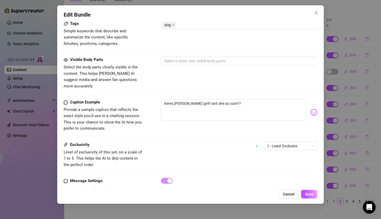
scroll to position [283, 0]
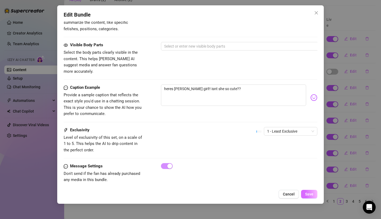
click at [307, 195] on span "Save" at bounding box center [309, 194] width 8 height 4
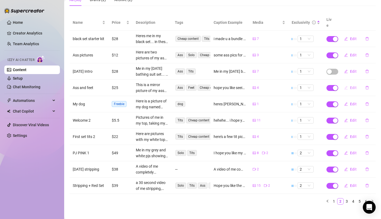
click at [346, 86] on icon "edit" at bounding box center [346, 88] width 4 height 4
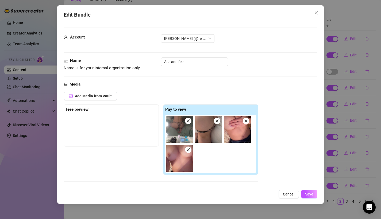
click at [344, 83] on div "Edit Bundle Account [PERSON_NAME] (@felicitysmoakk) Name Name is for your inter…" at bounding box center [190, 109] width 381 height 219
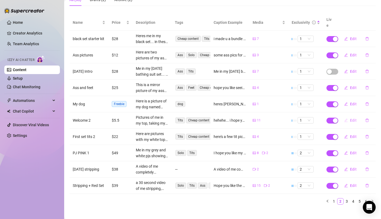
click at [350, 118] on span "Edit" at bounding box center [353, 120] width 7 height 4
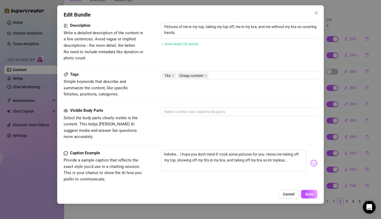
scroll to position [276, 0]
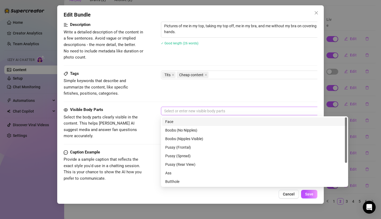
click at [268, 111] on div at bounding box center [251, 110] width 179 height 7
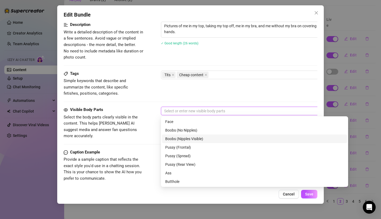
click at [230, 134] on div "Boobs (Nipples Visible)" at bounding box center [254, 138] width 185 height 9
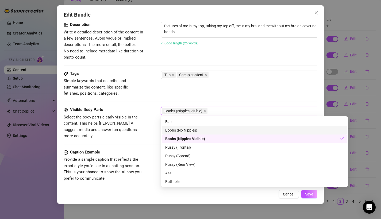
click at [230, 134] on div "Boobs (No Nipples)" at bounding box center [254, 130] width 185 height 9
click at [227, 139] on div "Boobs (Nipples Visible)" at bounding box center [252, 139] width 175 height 6
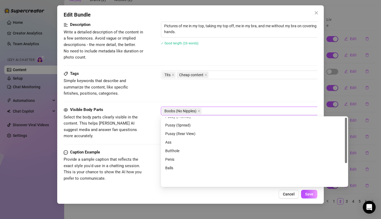
scroll to position [34, 0]
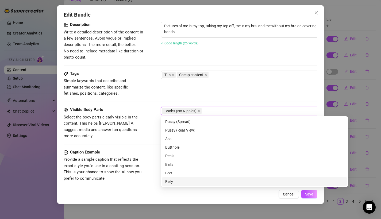
click at [175, 179] on div "Belly" at bounding box center [254, 181] width 178 height 6
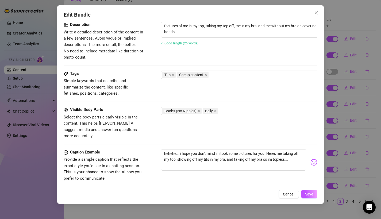
click at [125, 149] on div "Caption Example Provide a sample caption that reflects the exact style you'd us…" at bounding box center [104, 165] width 80 height 33
click at [310, 195] on span "Save" at bounding box center [309, 194] width 8 height 4
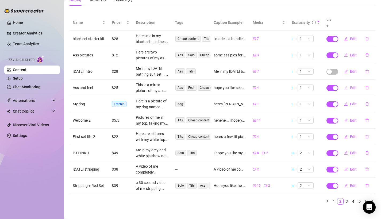
click at [350, 85] on button "Edit" at bounding box center [349, 87] width 21 height 9
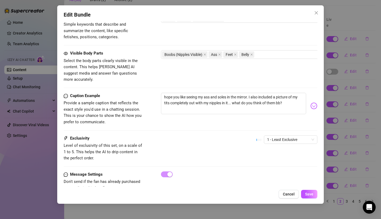
scroll to position [311, 0]
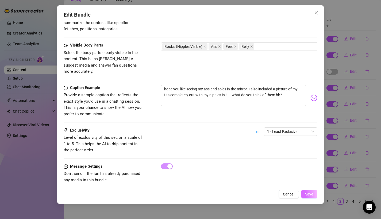
click at [313, 196] on button "Save" at bounding box center [309, 194] width 16 height 9
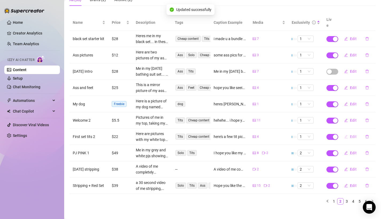
click at [351, 134] on span "Edit" at bounding box center [353, 136] width 7 height 4
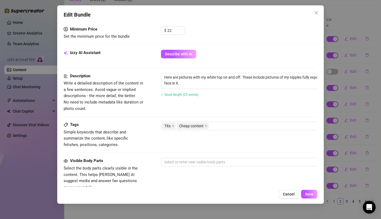
scroll to position [173, 0]
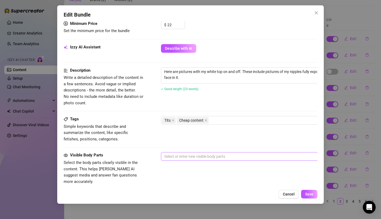
click at [206, 153] on div at bounding box center [251, 155] width 179 height 7
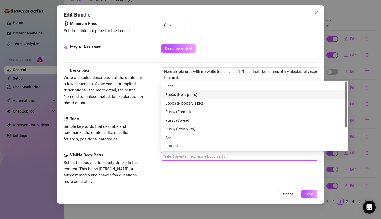
click at [185, 95] on div "Boobs (No Nipples)" at bounding box center [254, 95] width 178 height 6
click at [185, 95] on div "Boobs (No Nipples)" at bounding box center [252, 95] width 175 height 6
click at [181, 103] on div "Boobs (Nipples Visible)" at bounding box center [254, 103] width 178 height 6
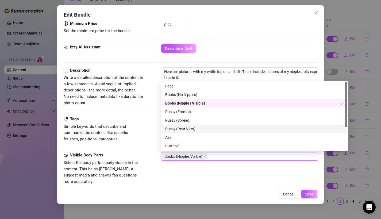
scroll to position [34, 0]
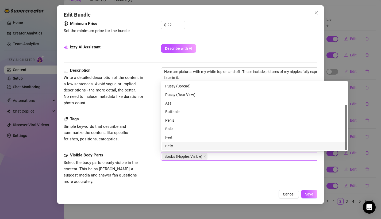
click at [172, 144] on div "Belly" at bounding box center [254, 146] width 178 height 6
click at [142, 146] on div "Tags Simple keywords that describe and summarize the content, like specific fet…" at bounding box center [191, 134] width 254 height 36
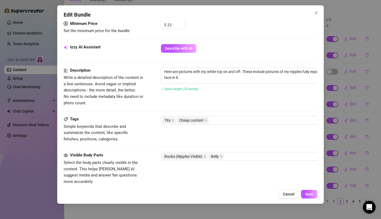
scroll to position [283, 0]
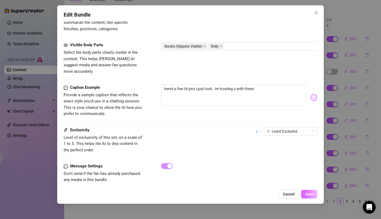
click at [312, 195] on span "Save" at bounding box center [309, 194] width 8 height 4
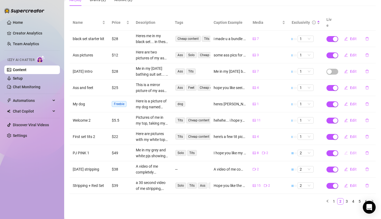
click at [351, 150] on button "Edit" at bounding box center [349, 152] width 21 height 9
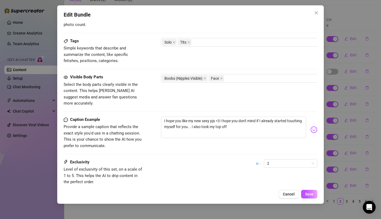
scroll to position [340, 0]
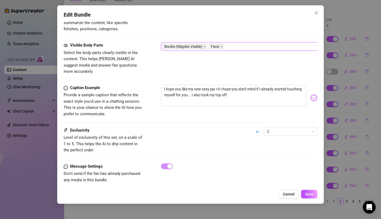
click at [241, 45] on div "Boobs (Nipples Visible) Face" at bounding box center [251, 46] width 179 height 7
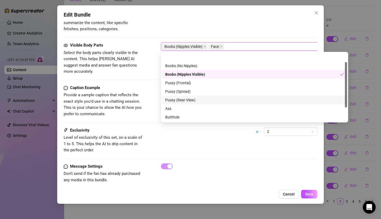
scroll to position [34, 0]
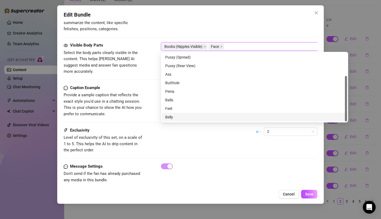
click at [174, 117] on div "Belly" at bounding box center [254, 117] width 178 height 6
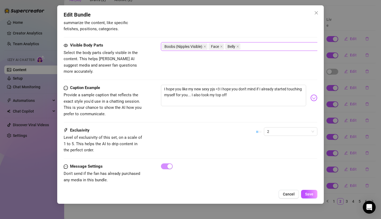
click at [131, 107] on span "Provide a sample caption that reflects the exact style you'd use in a chatting …" at bounding box center [104, 104] width 80 height 25
click at [309, 193] on span "Save" at bounding box center [309, 194] width 8 height 4
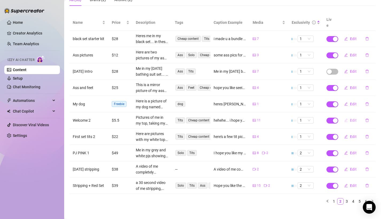
click at [354, 117] on button "Edit" at bounding box center [349, 120] width 21 height 9
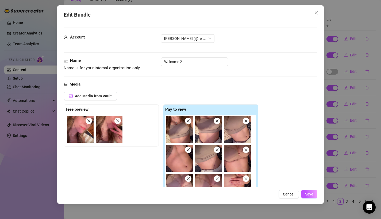
click at [354, 107] on div "Edit Bundle Account [PERSON_NAME] (@felicitysmoakk) Name Name is for your inter…" at bounding box center [190, 109] width 381 height 219
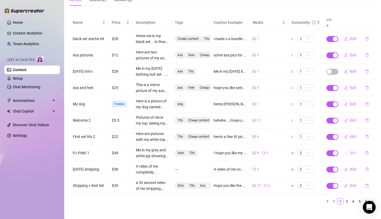
click at [343, 148] on button "Edit" at bounding box center [349, 152] width 21 height 9
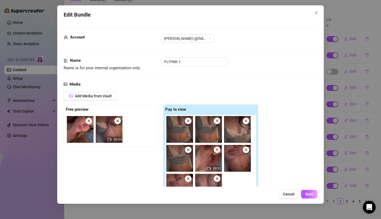
click at [333, 141] on div "Edit Bundle Account [PERSON_NAME] (@felicitysmoakk) Name Name is for your inter…" at bounding box center [190, 109] width 381 height 219
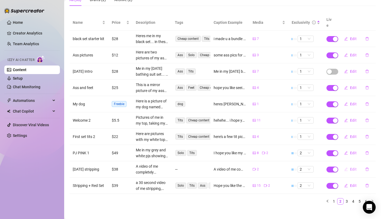
click at [351, 167] on span "Edit" at bounding box center [353, 169] width 7 height 4
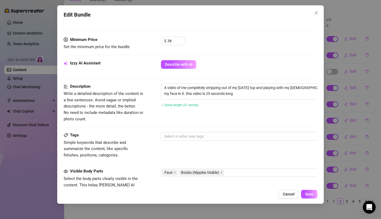
scroll to position [185, 0]
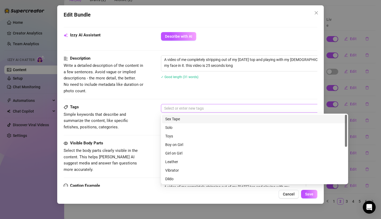
click at [220, 110] on div at bounding box center [251, 107] width 179 height 7
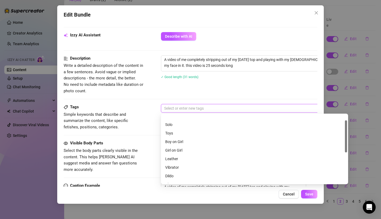
scroll to position [0, 0]
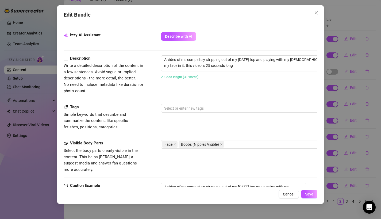
click at [136, 128] on span "Simple keywords that describe and summarize the content, like specific fetishes…" at bounding box center [104, 120] width 80 height 19
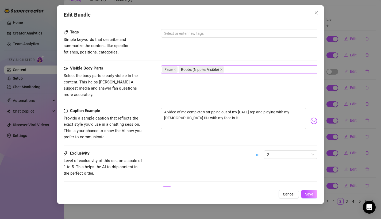
scroll to position [283, 0]
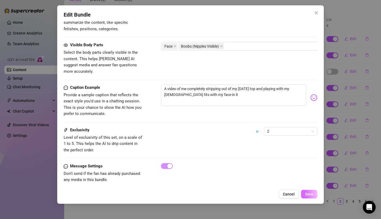
click at [310, 198] on button "Save" at bounding box center [309, 194] width 16 height 9
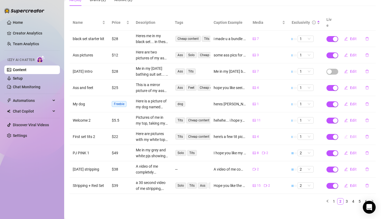
click at [349, 132] on button "Edit" at bounding box center [349, 136] width 21 height 9
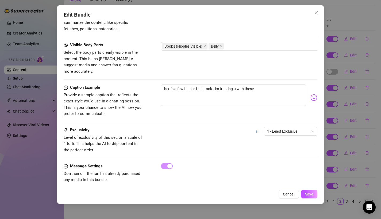
click at [345, 163] on div "Edit Bundle Account [PERSON_NAME] (@felicitysmoakk) Name Name is for your inter…" at bounding box center [190, 109] width 381 height 219
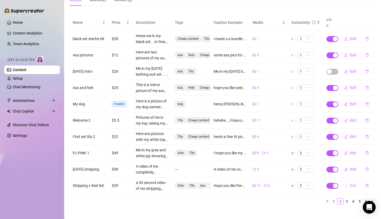
click at [350, 183] on span "Edit" at bounding box center [353, 185] width 7 height 4
type textarea "Hope you like the way i strip my clothes away and show off my perfect [DEMOGRAP…"
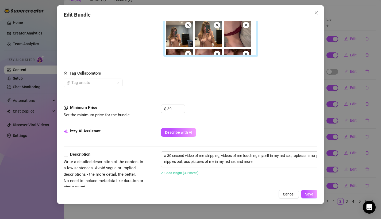
scroll to position [152, 0]
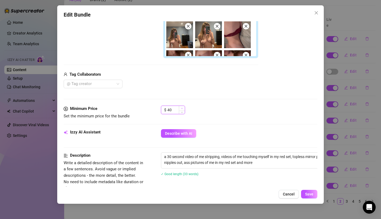
click at [182, 107] on span "Increase Value" at bounding box center [182, 108] width 6 height 5
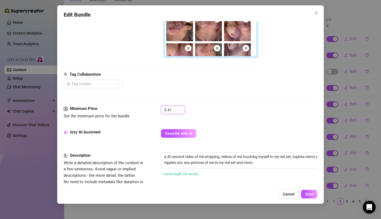
scroll to position [0, 0]
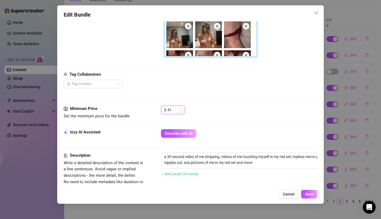
type input "42"
click at [182, 106] on span "Increase Value" at bounding box center [182, 108] width 6 height 5
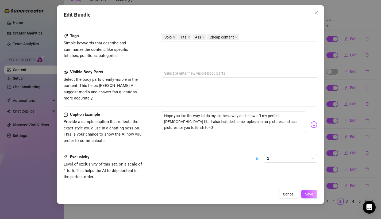
scroll to position [321, 0]
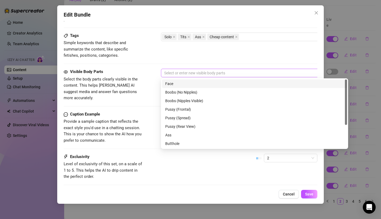
click at [178, 76] on div at bounding box center [251, 72] width 179 height 7
click at [177, 85] on div "Face" at bounding box center [254, 84] width 178 height 6
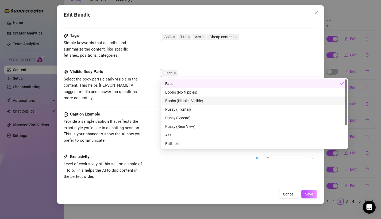
click at [176, 100] on div "Boobs (Nipples Visible)" at bounding box center [254, 101] width 178 height 6
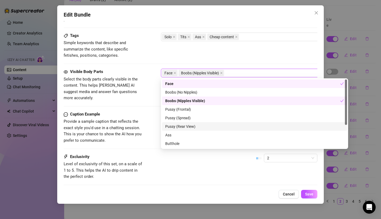
scroll to position [34, 0]
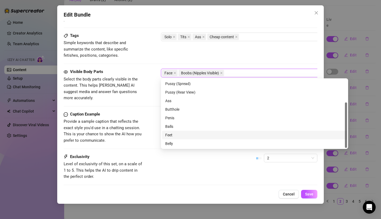
click at [176, 142] on div "Belly" at bounding box center [254, 143] width 178 height 6
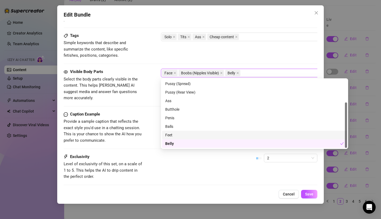
click at [140, 123] on span "Provide a sample caption that reflects the exact style you'd use in a chatting …" at bounding box center [104, 130] width 80 height 25
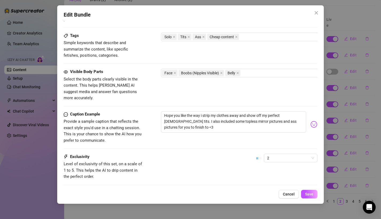
scroll to position [347, 0]
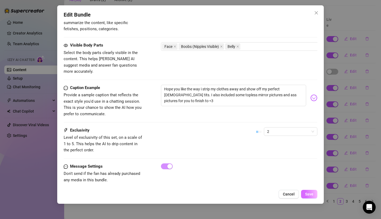
click at [307, 195] on span "Save" at bounding box center [309, 194] width 8 height 4
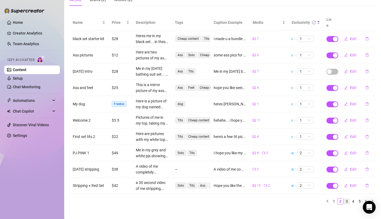
click at [345, 198] on link "3" at bounding box center [346, 201] width 6 height 6
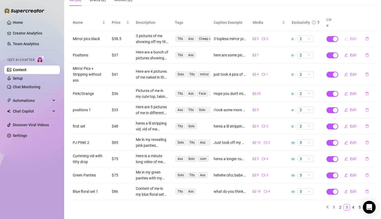
click at [350, 35] on button "Edit" at bounding box center [349, 38] width 21 height 9
type textarea "3 topless mirror pictures and an ass mirror pic in my panties with my soles out…"
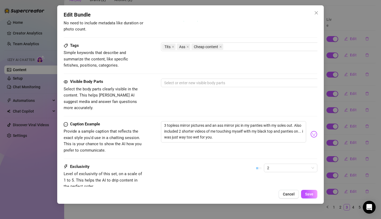
scroll to position [261, 0]
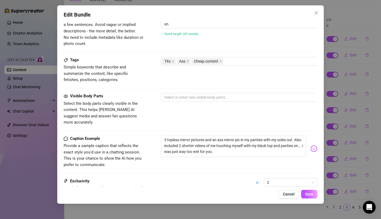
click at [225, 102] on div "Visible Body Parts Select the body parts clearly visible in the content. This h…" at bounding box center [191, 109] width 254 height 33
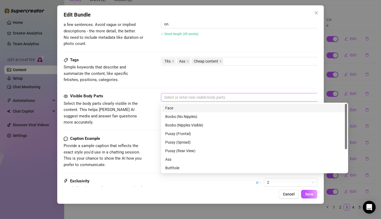
click at [221, 97] on div at bounding box center [251, 96] width 179 height 7
click at [205, 80] on div "Tags Simple keywords that describe and summarize the content, like specific fet…" at bounding box center [191, 70] width 254 height 26
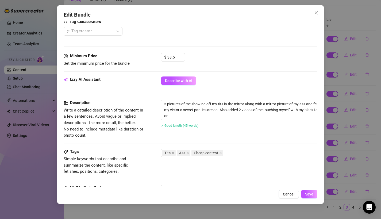
scroll to position [191, 0]
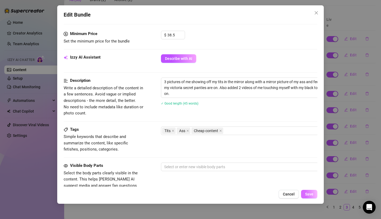
click at [309, 195] on span "Save" at bounding box center [309, 194] width 8 height 4
